Goal: Task Accomplishment & Management: Complete application form

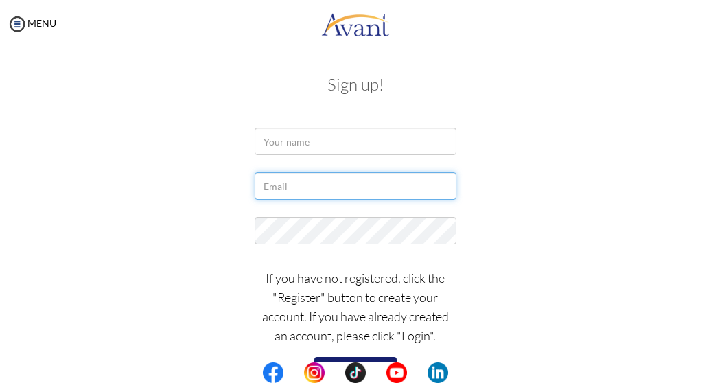
type input "[EMAIL_ADDRESS][DOMAIN_NAME]"
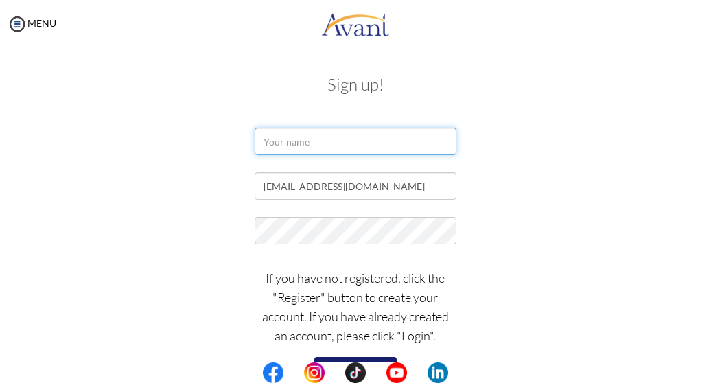
click at [326, 144] on input "text" at bounding box center [355, 141] width 201 height 27
type input "Ayotomiwa Faremi"
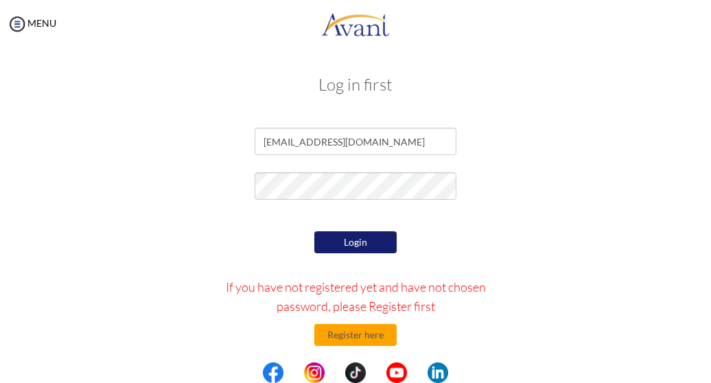
click at [350, 244] on button "Login" at bounding box center [356, 242] width 82 height 22
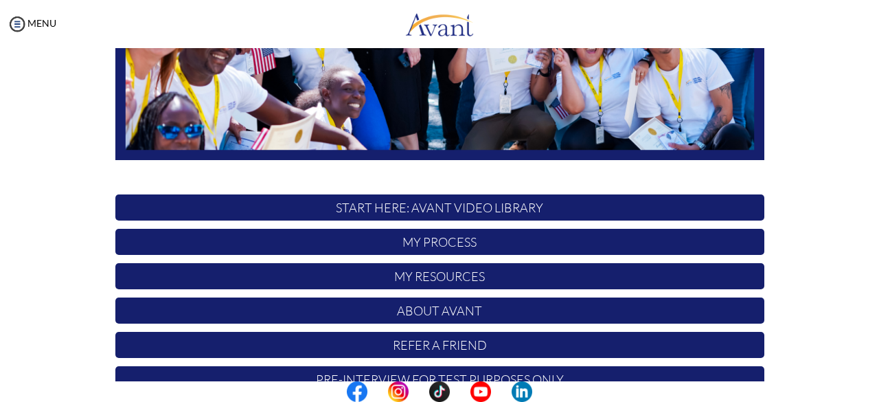
scroll to position [361, 0]
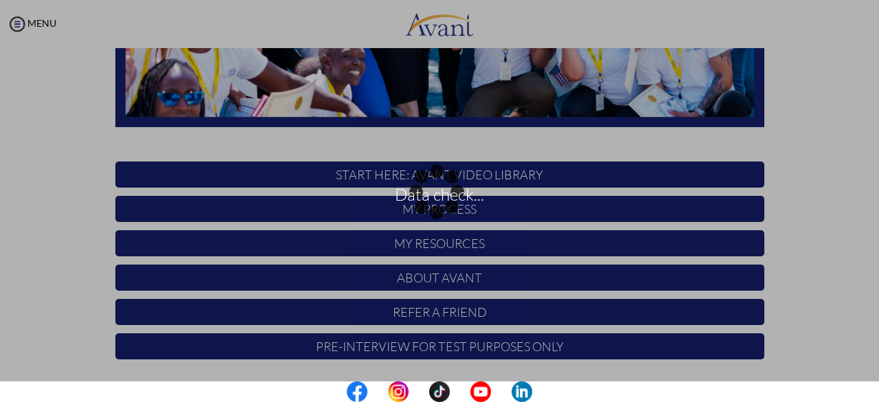
click at [430, 192] on div "Data check..." at bounding box center [439, 201] width 19 height 19
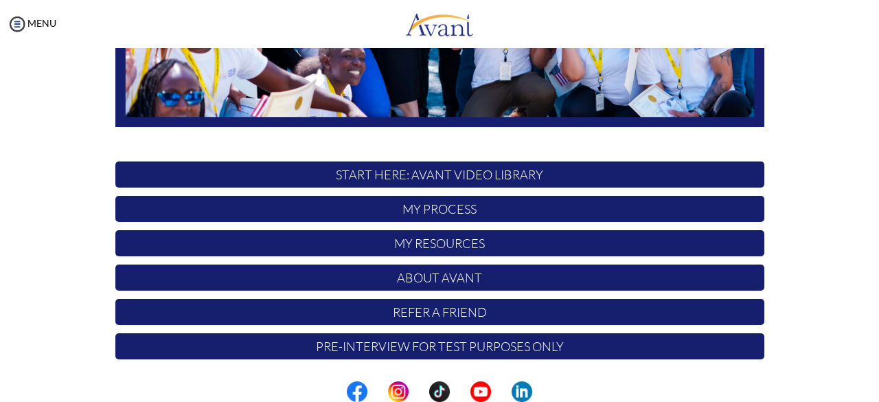
click at [413, 177] on p "START HERE: Avant Video Library" at bounding box center [439, 174] width 649 height 26
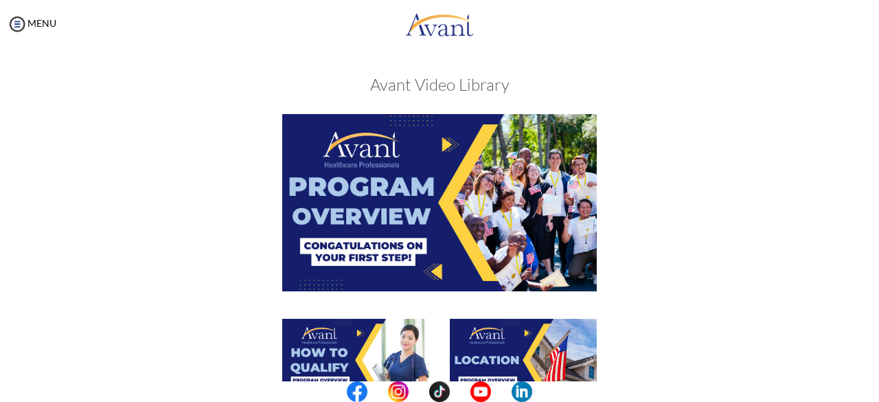
click at [422, 179] on img at bounding box center [439, 202] width 315 height 176
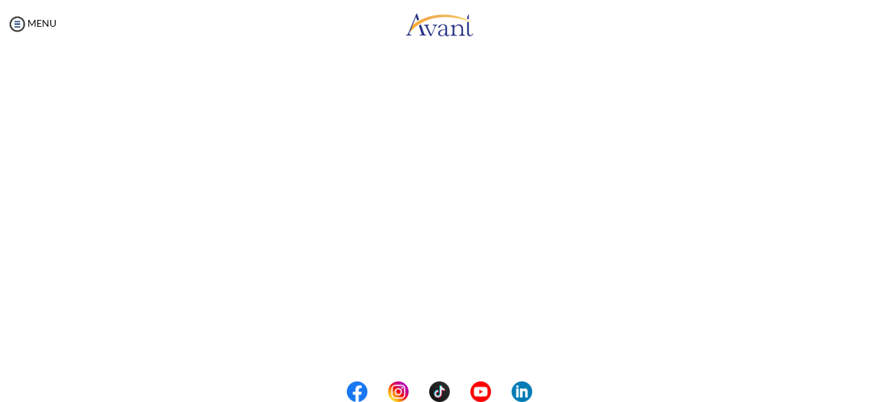
scroll to position [273, 0]
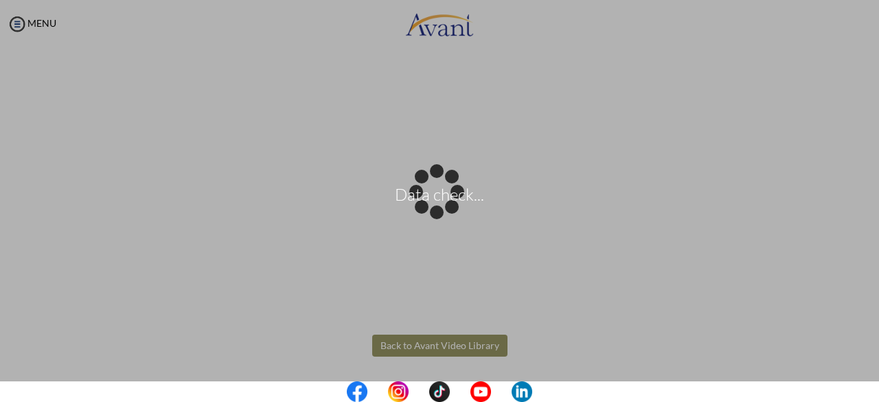
click at [435, 339] on body "Data check... Maintenance break. Please come back in 2 hours. MENU My Status Wh…" at bounding box center [439, 201] width 879 height 402
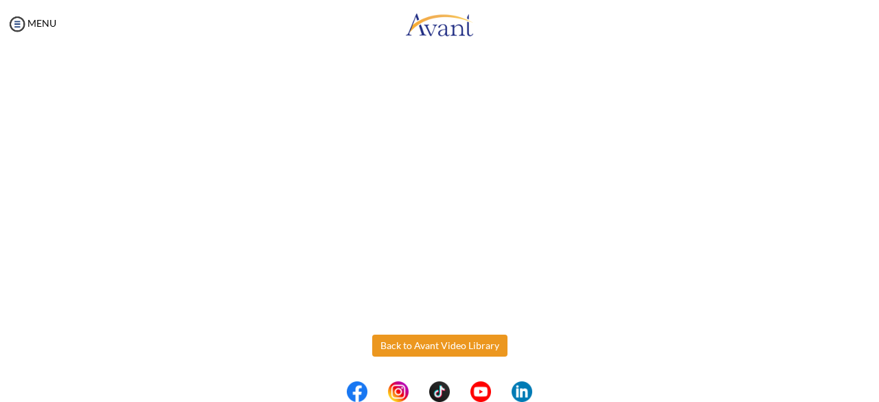
click at [417, 348] on button "Back to Avant Video Library" at bounding box center [439, 345] width 135 height 22
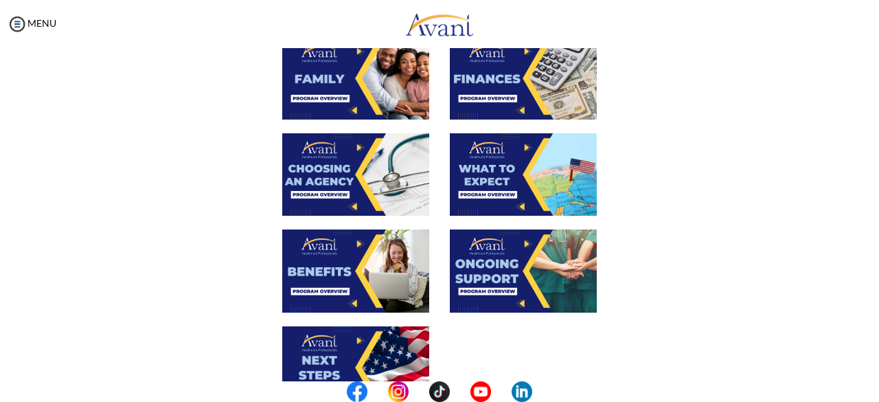
scroll to position [542, 0]
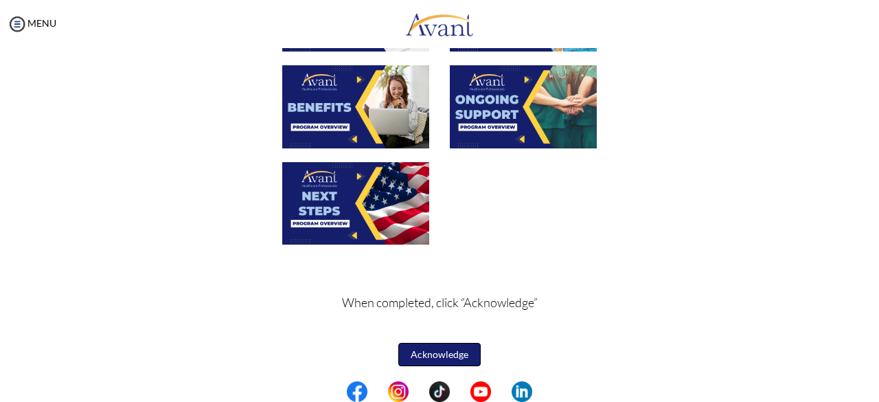
click at [417, 348] on button "Acknowledge" at bounding box center [439, 354] width 82 height 23
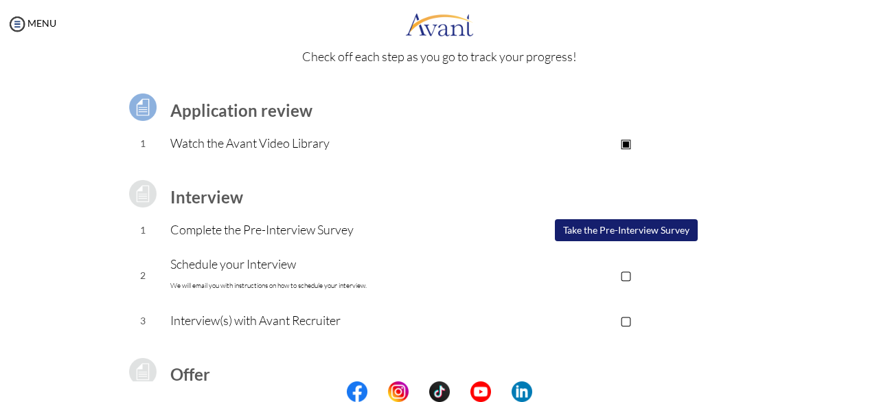
scroll to position [64, 0]
click at [604, 226] on button "Take the Pre-Interview Survey" at bounding box center [626, 229] width 143 height 22
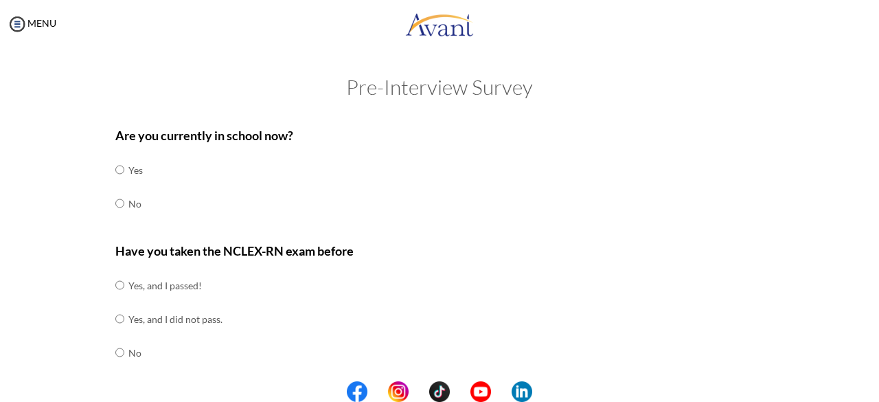
click at [128, 202] on td "No" at bounding box center [135, 204] width 14 height 34
click at [115, 204] on input "radio" at bounding box center [119, 203] width 9 height 27
radio input "true"
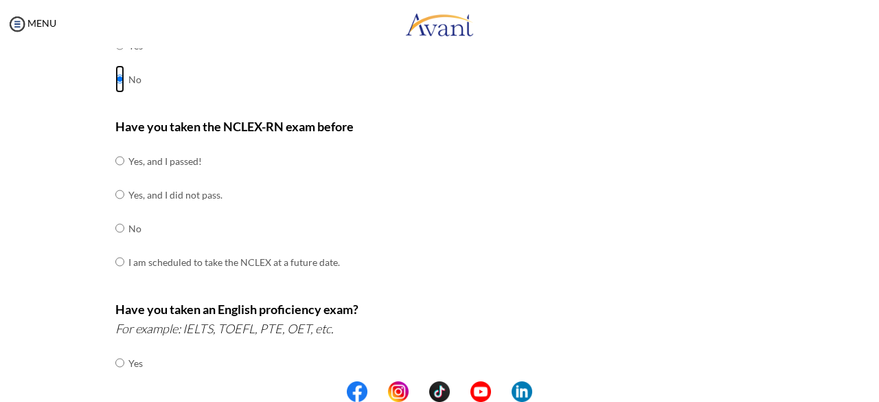
scroll to position [126, 0]
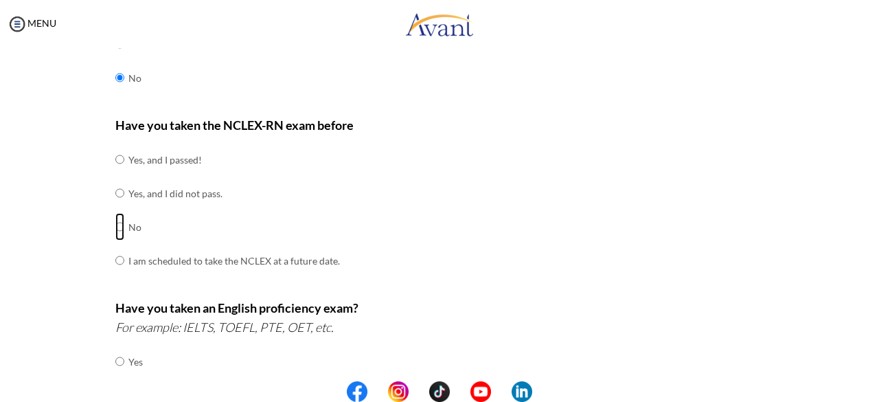
click at [115, 226] on input "radio" at bounding box center [119, 226] width 9 height 27
radio input "true"
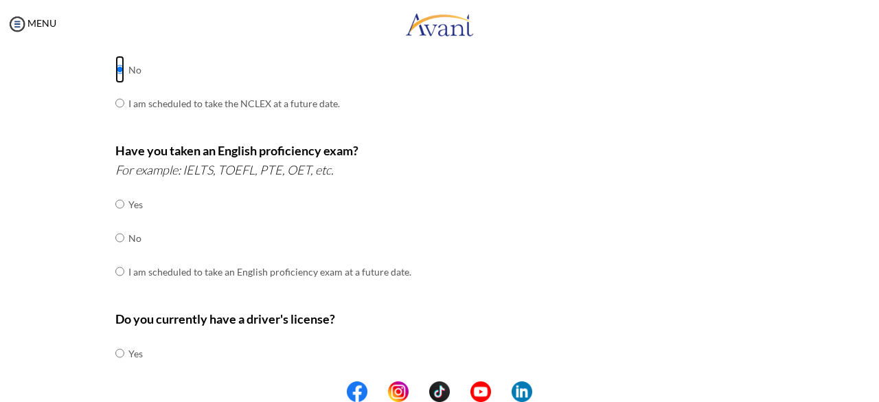
scroll to position [284, 0]
click at [115, 236] on input "radio" at bounding box center [119, 236] width 9 height 27
radio input "true"
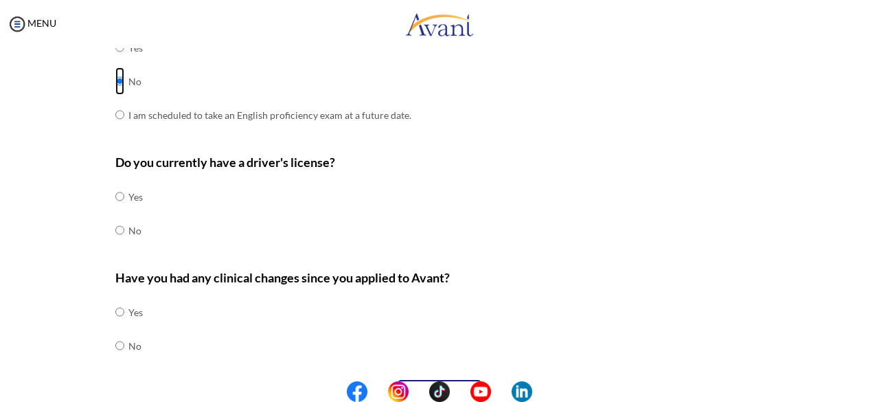
scroll to position [440, 0]
click at [115, 229] on input "radio" at bounding box center [119, 229] width 9 height 27
radio input "true"
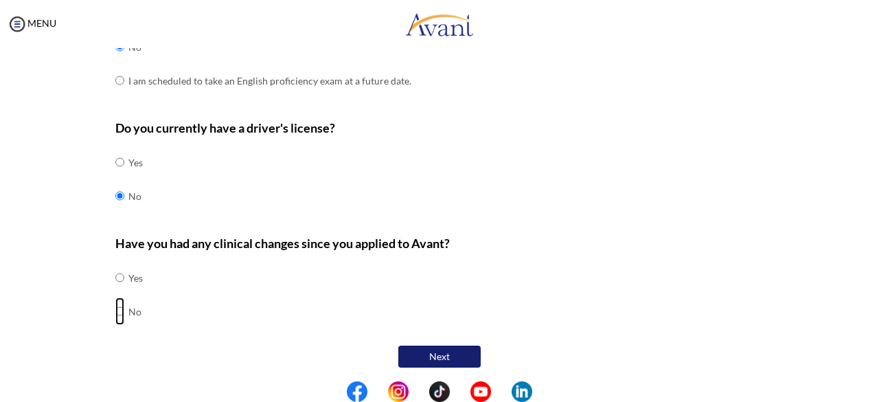
click at [117, 307] on input "radio" at bounding box center [119, 310] width 9 height 27
radio input "true"
click at [453, 354] on button "Next" at bounding box center [439, 356] width 82 height 22
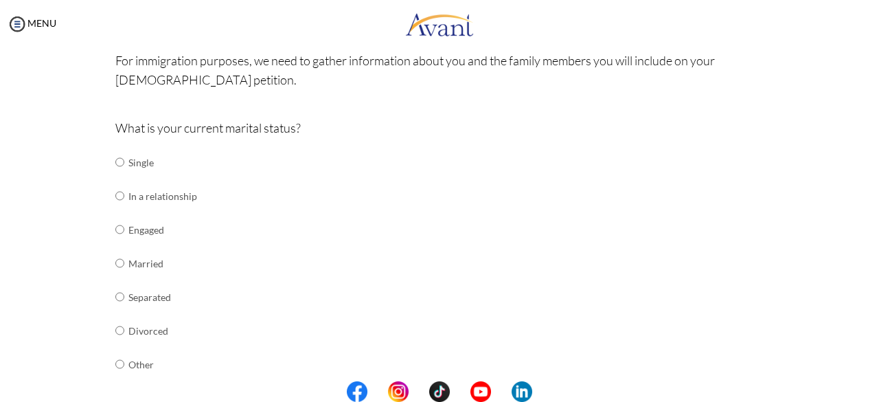
scroll to position [108, 0]
click at [115, 264] on input "radio" at bounding box center [119, 261] width 9 height 27
radio input "true"
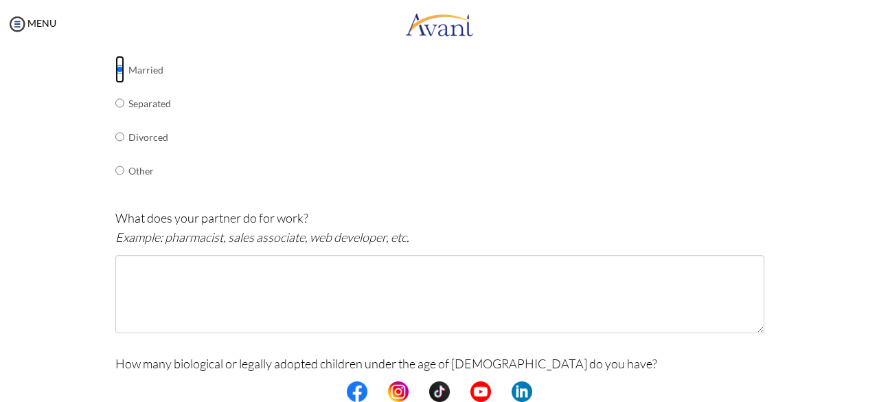
scroll to position [301, 0]
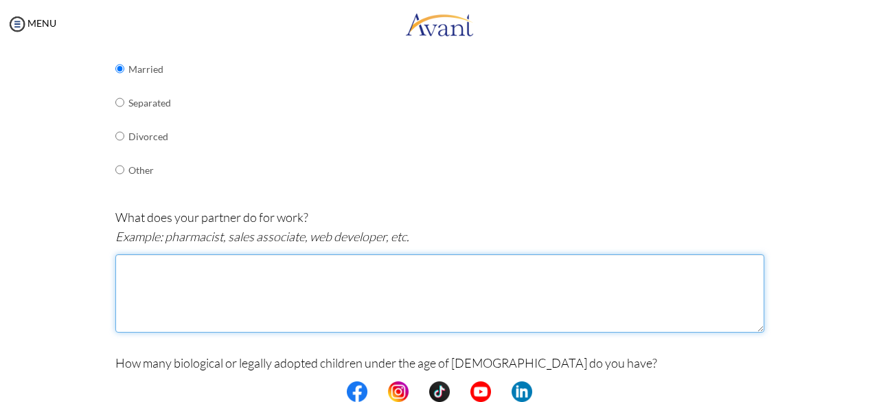
click at [312, 278] on textarea at bounding box center [439, 293] width 649 height 78
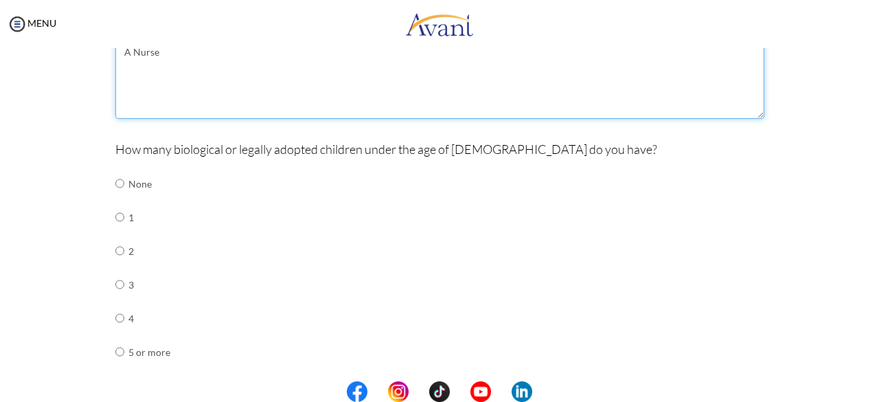
scroll to position [515, 0]
type textarea "A Nurse"
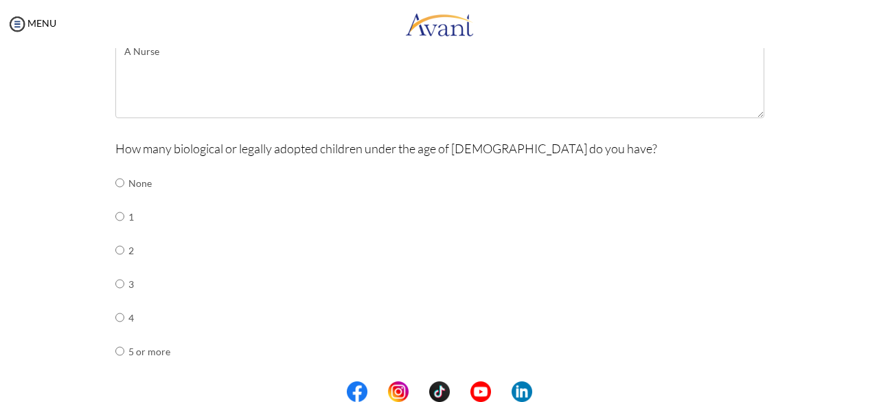
click at [132, 189] on td "None" at bounding box center [149, 183] width 42 height 34
click at [124, 183] on td at bounding box center [126, 183] width 4 height 34
click at [115, 183] on input "radio" at bounding box center [119, 182] width 9 height 27
radio input "true"
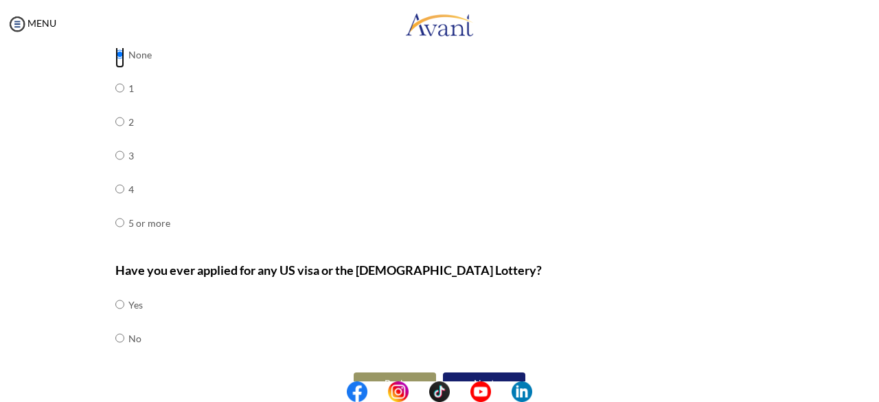
scroll to position [670, 0]
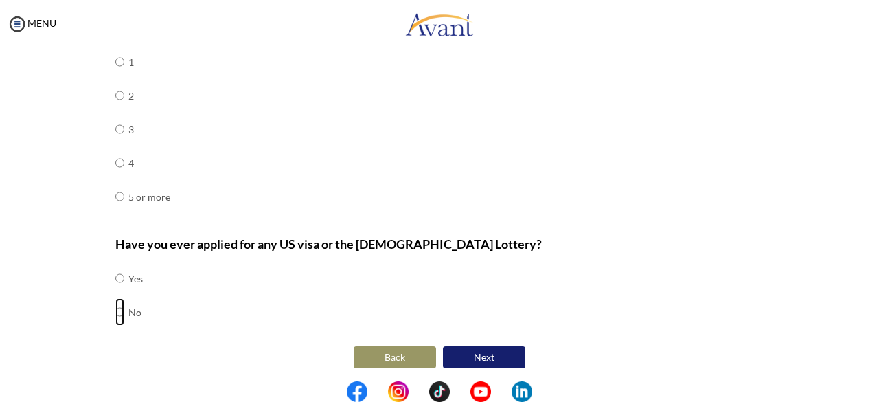
click at [115, 307] on input "radio" at bounding box center [119, 311] width 9 height 27
radio input "true"
click at [474, 354] on button "Next" at bounding box center [484, 357] width 82 height 22
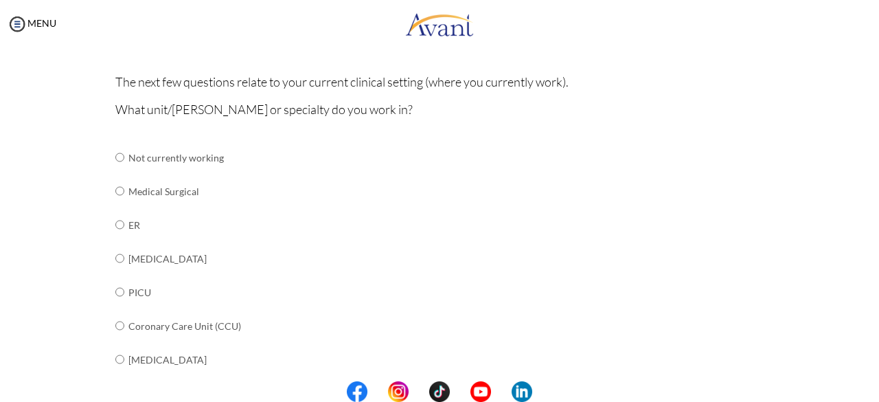
scroll to position [107, 0]
click at [115, 189] on input "radio" at bounding box center [119, 189] width 9 height 27
radio input "true"
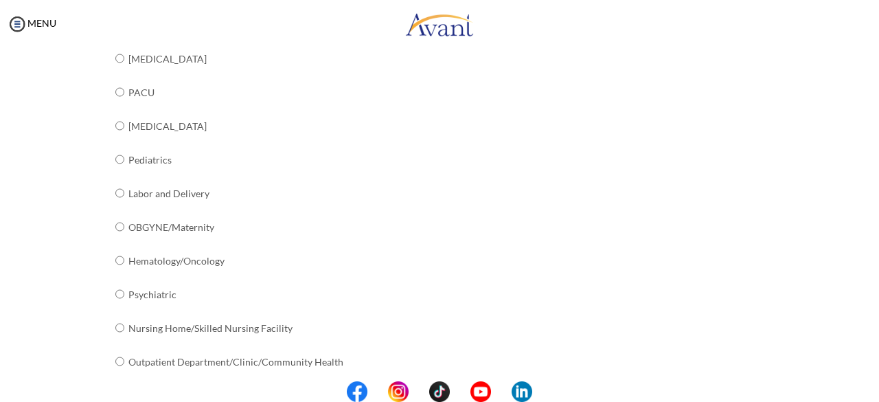
scroll to position [590, 0]
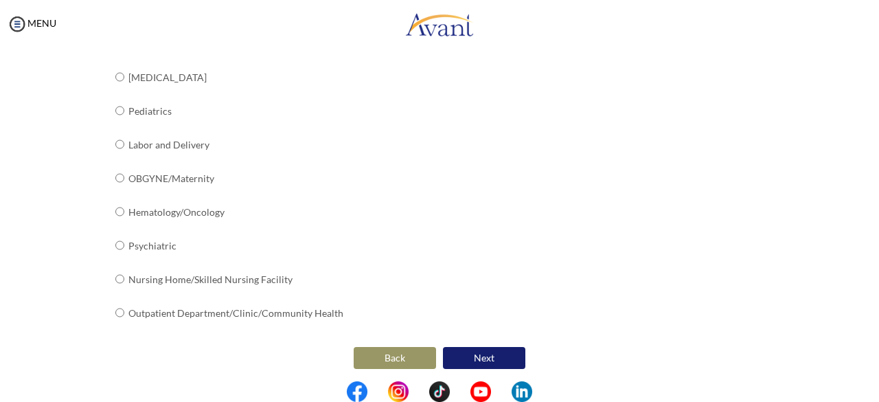
click at [475, 347] on button "Next" at bounding box center [484, 358] width 82 height 22
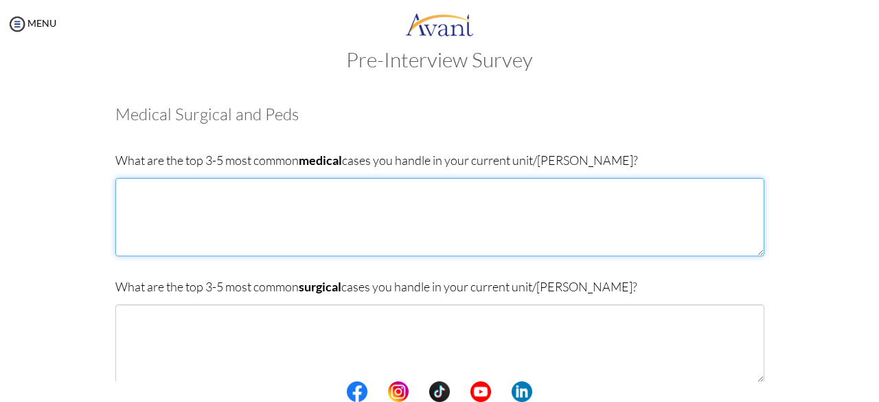
click at [276, 215] on textarea at bounding box center [439, 217] width 649 height 78
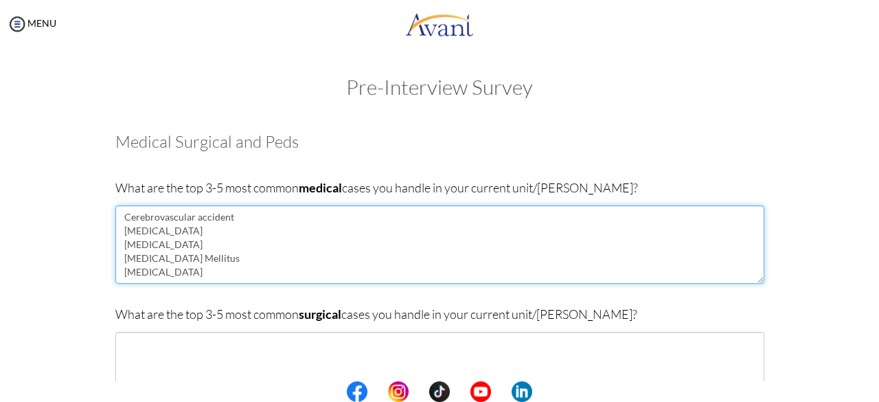
scroll to position [84, 0]
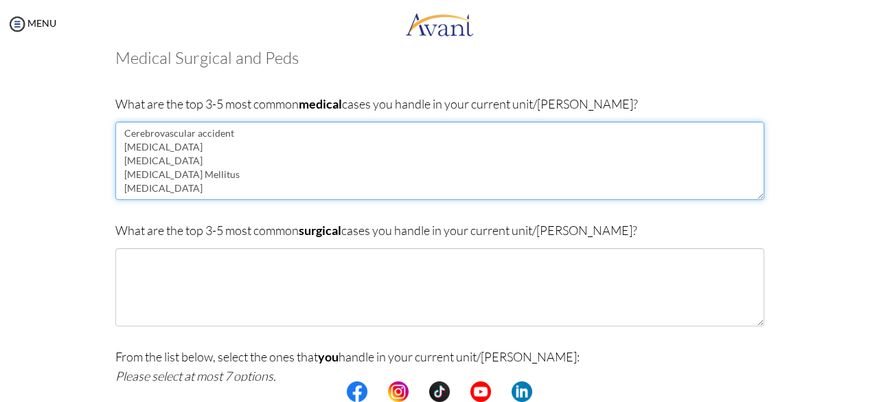
type textarea "Cerebrovascular accident [MEDICAL_DATA] [MEDICAL_DATA] [MEDICAL_DATA] Mellitus …"
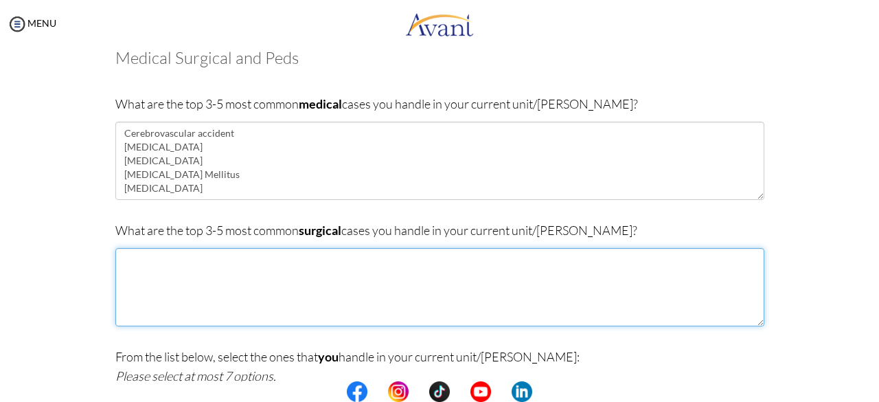
click at [148, 277] on textarea at bounding box center [439, 287] width 649 height 78
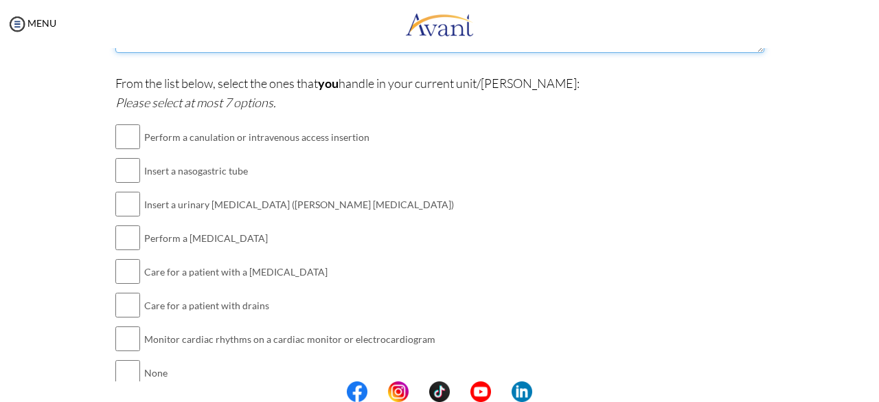
scroll to position [358, 0]
type textarea "Fracture [MEDICAL_DATA] [MEDICAL_DATA]"
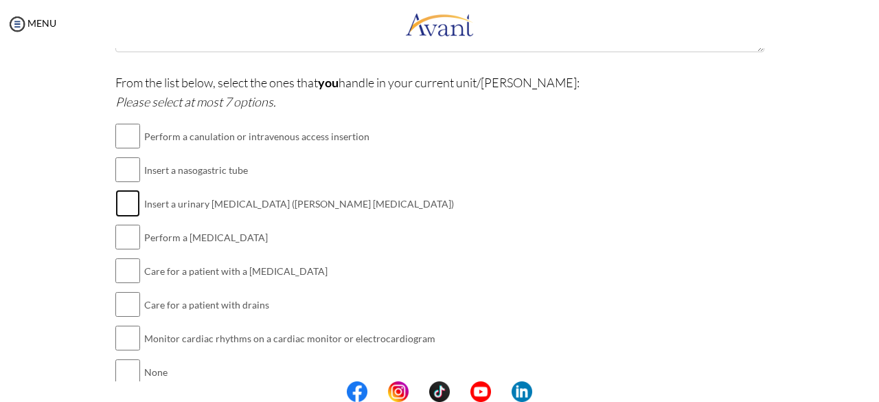
click at [118, 203] on input "checkbox" at bounding box center [127, 203] width 25 height 27
checkbox input "true"
click at [117, 240] on input "checkbox" at bounding box center [127, 236] width 25 height 27
checkbox input "true"
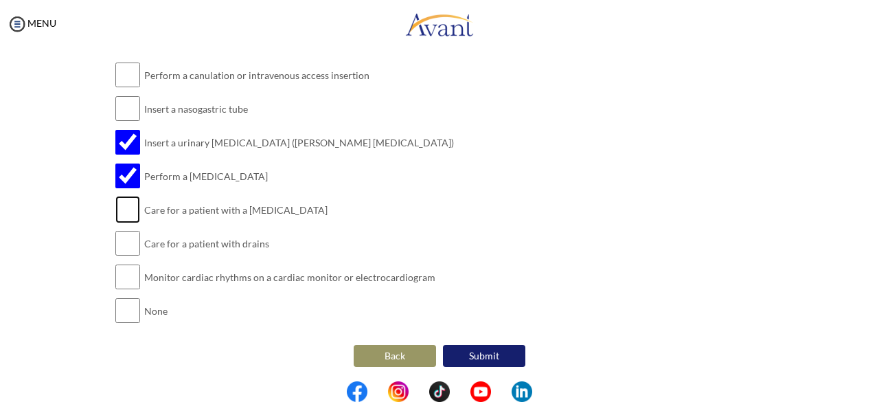
click at [117, 209] on input "checkbox" at bounding box center [127, 209] width 25 height 27
checkbox input "true"
click at [117, 246] on input "checkbox" at bounding box center [127, 242] width 25 height 27
checkbox input "true"
click at [124, 277] on input "checkbox" at bounding box center [127, 276] width 25 height 27
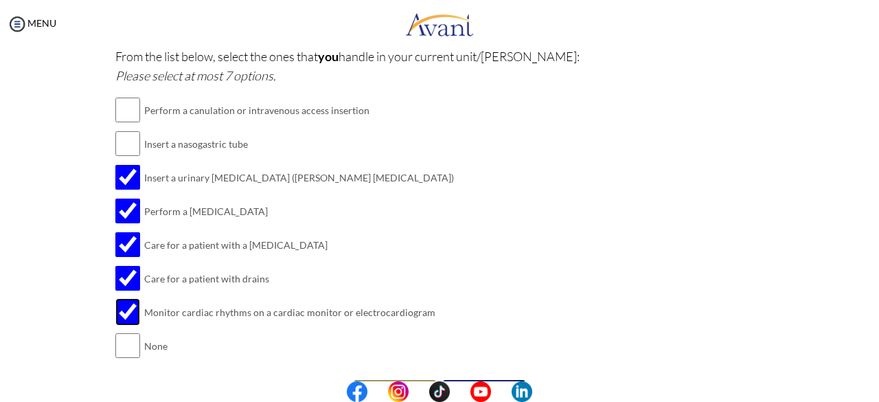
scroll to position [383, 0]
click at [122, 315] on input "checkbox" at bounding box center [127, 312] width 25 height 27
checkbox input "false"
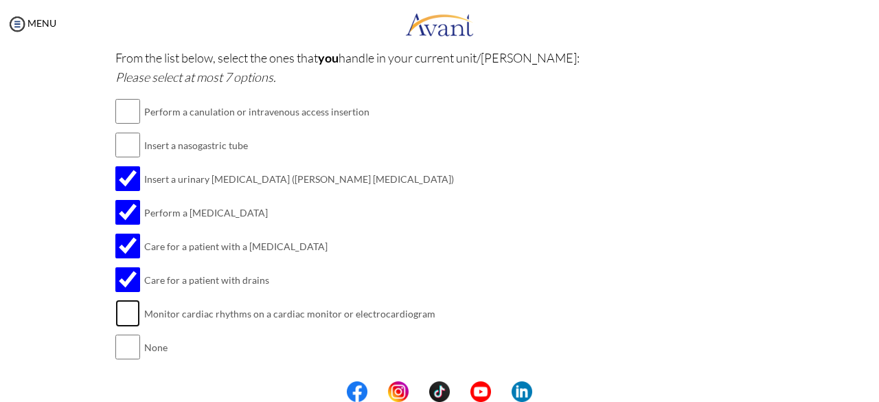
scroll to position [419, 0]
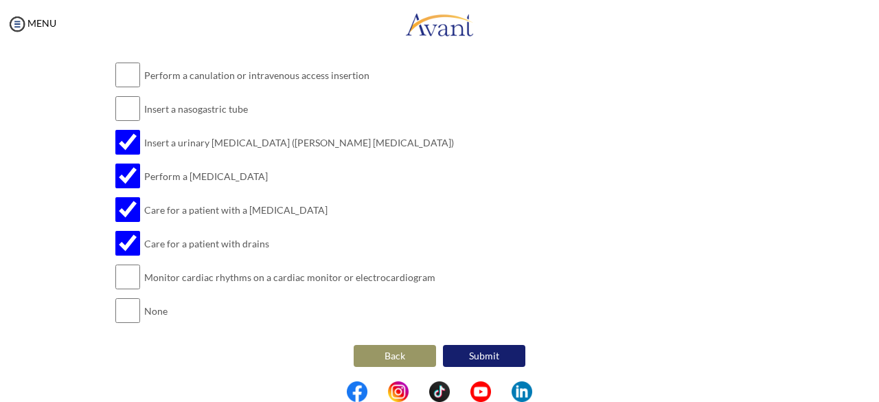
click at [473, 350] on button "Submit" at bounding box center [484, 356] width 82 height 22
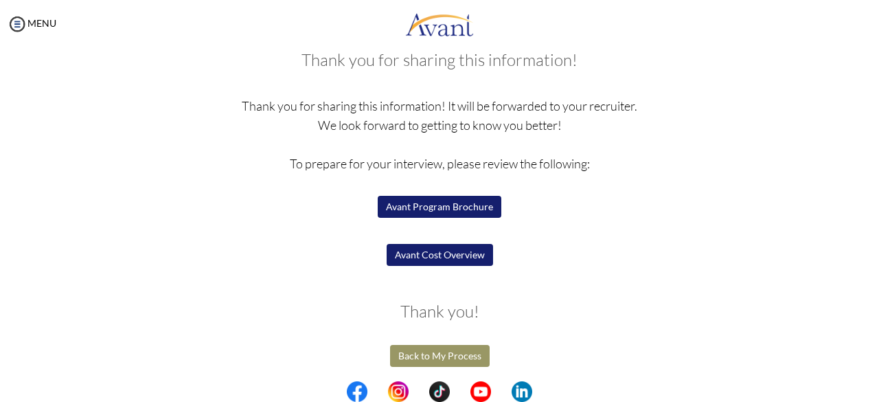
scroll to position [84, 0]
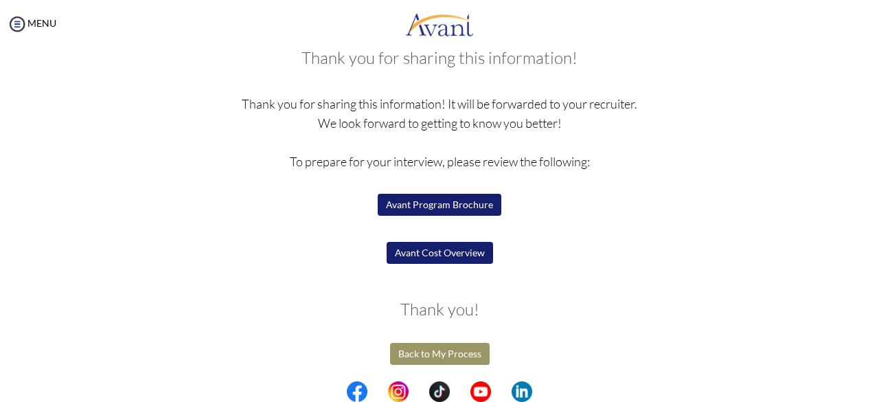
click at [452, 358] on button "Back to My Process" at bounding box center [440, 354] width 100 height 22
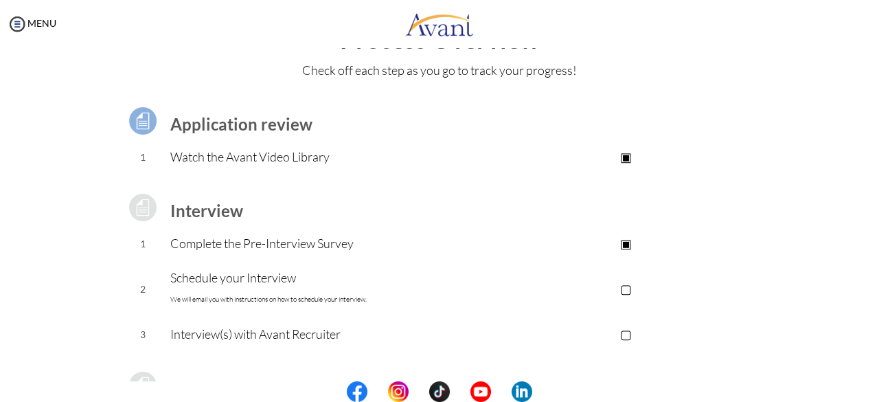
scroll to position [124, 0]
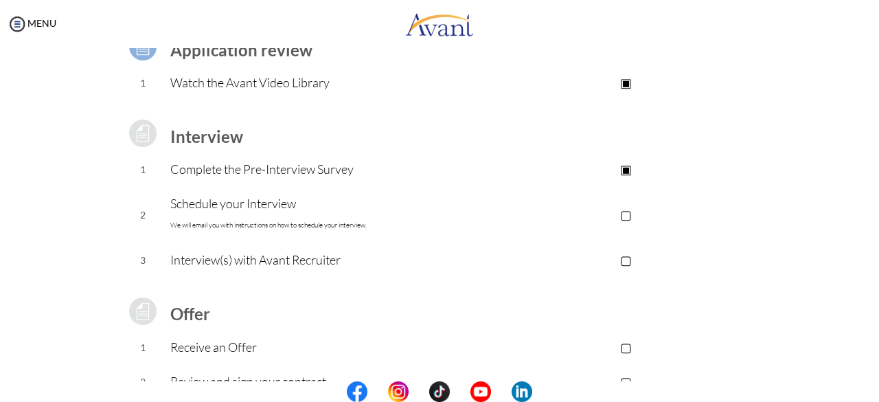
click at [628, 216] on p "▢" at bounding box center [625, 214] width 275 height 19
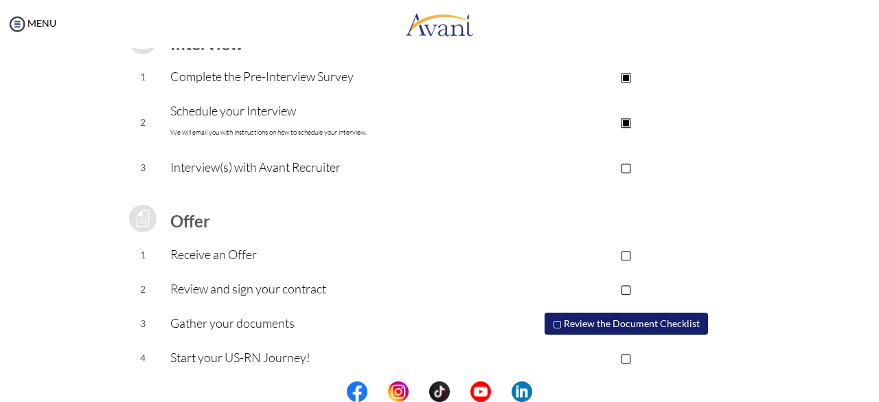
scroll to position [216, 0]
